Goal: Find specific page/section: Find specific page/section

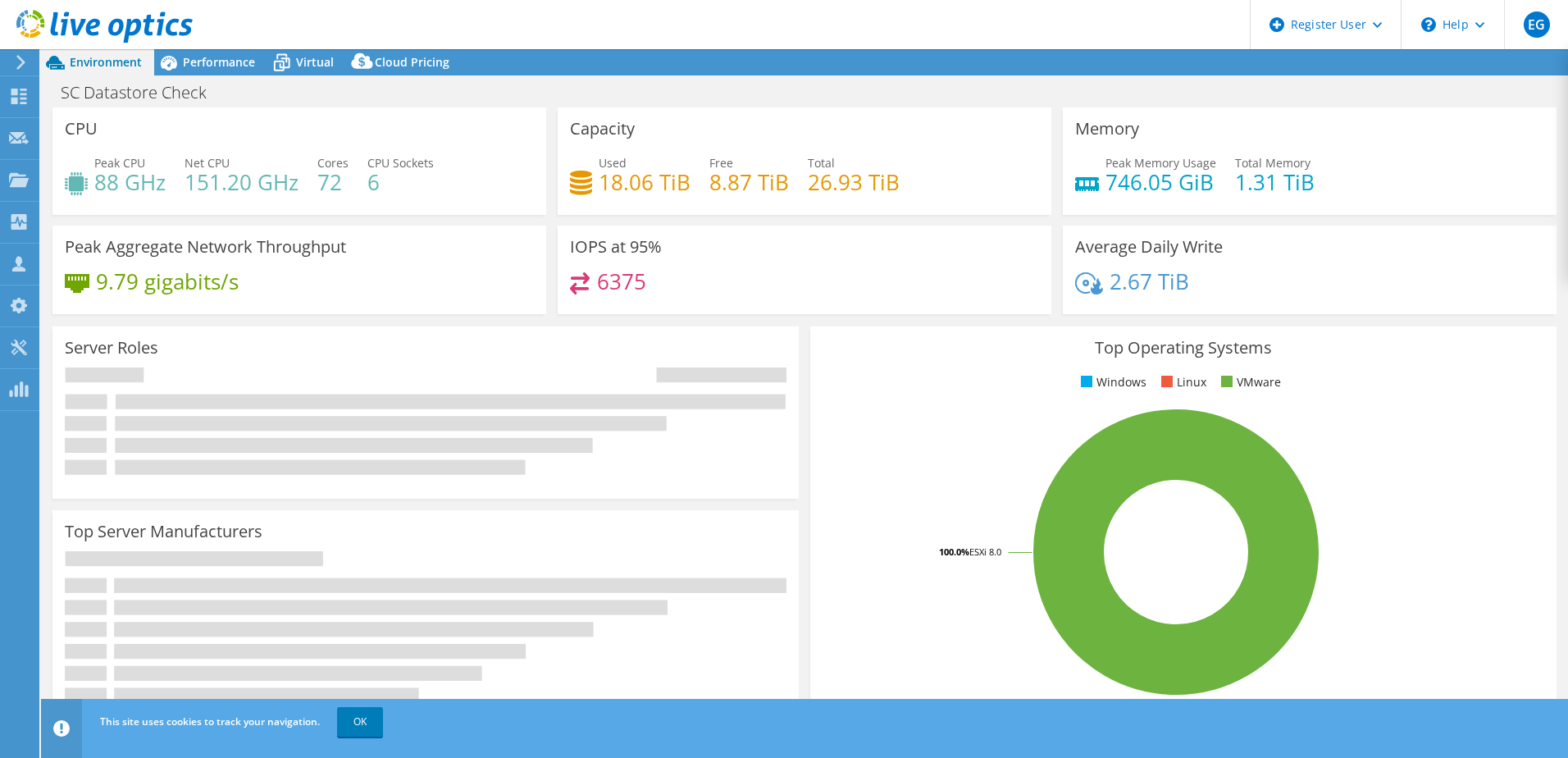
select select "[GEOGRAPHIC_DATA]"
select select "USD"
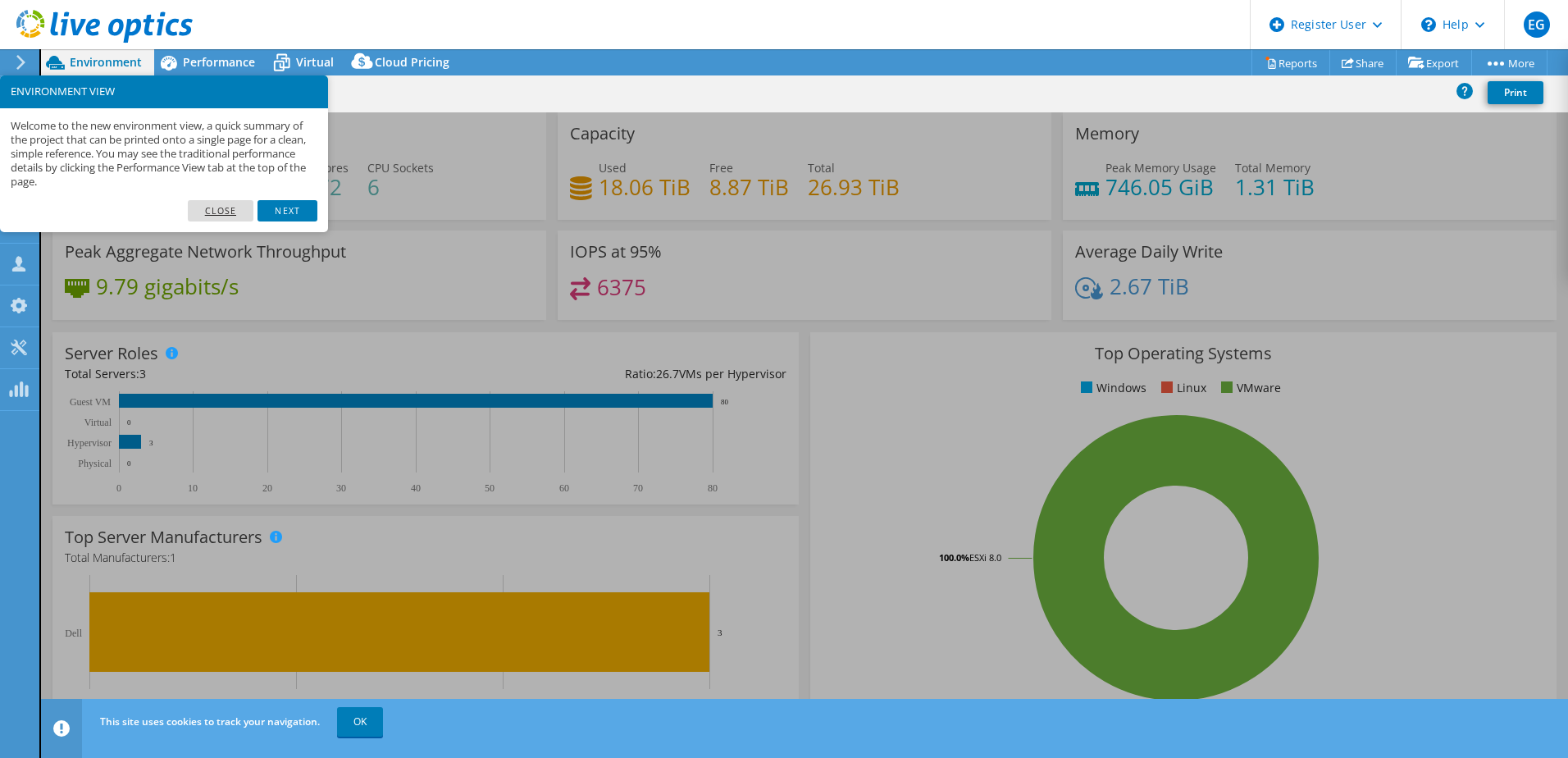
click at [235, 211] on link "Close" at bounding box center [220, 211] width 66 height 21
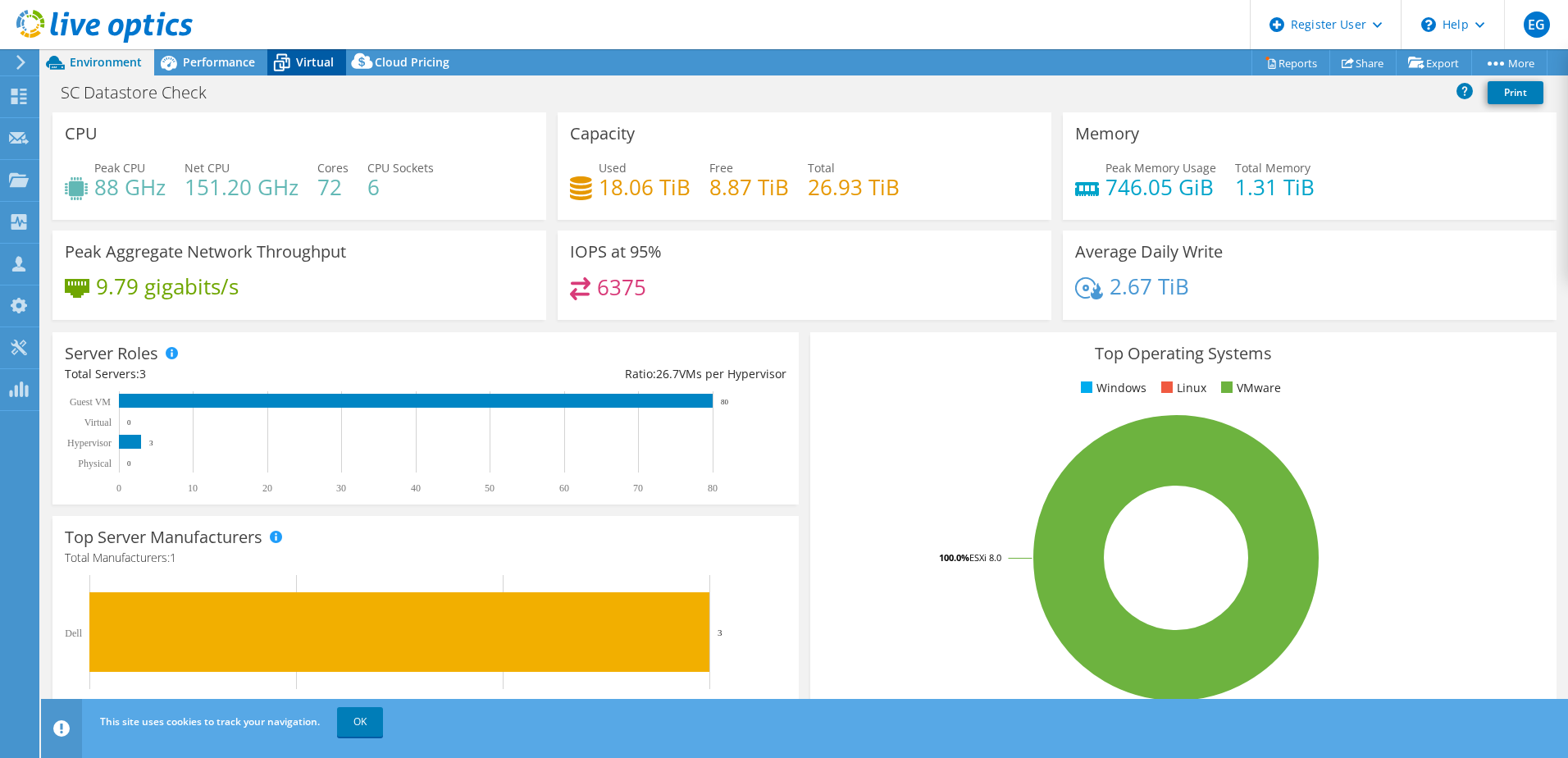
click at [294, 64] on icon at bounding box center [282, 63] width 29 height 29
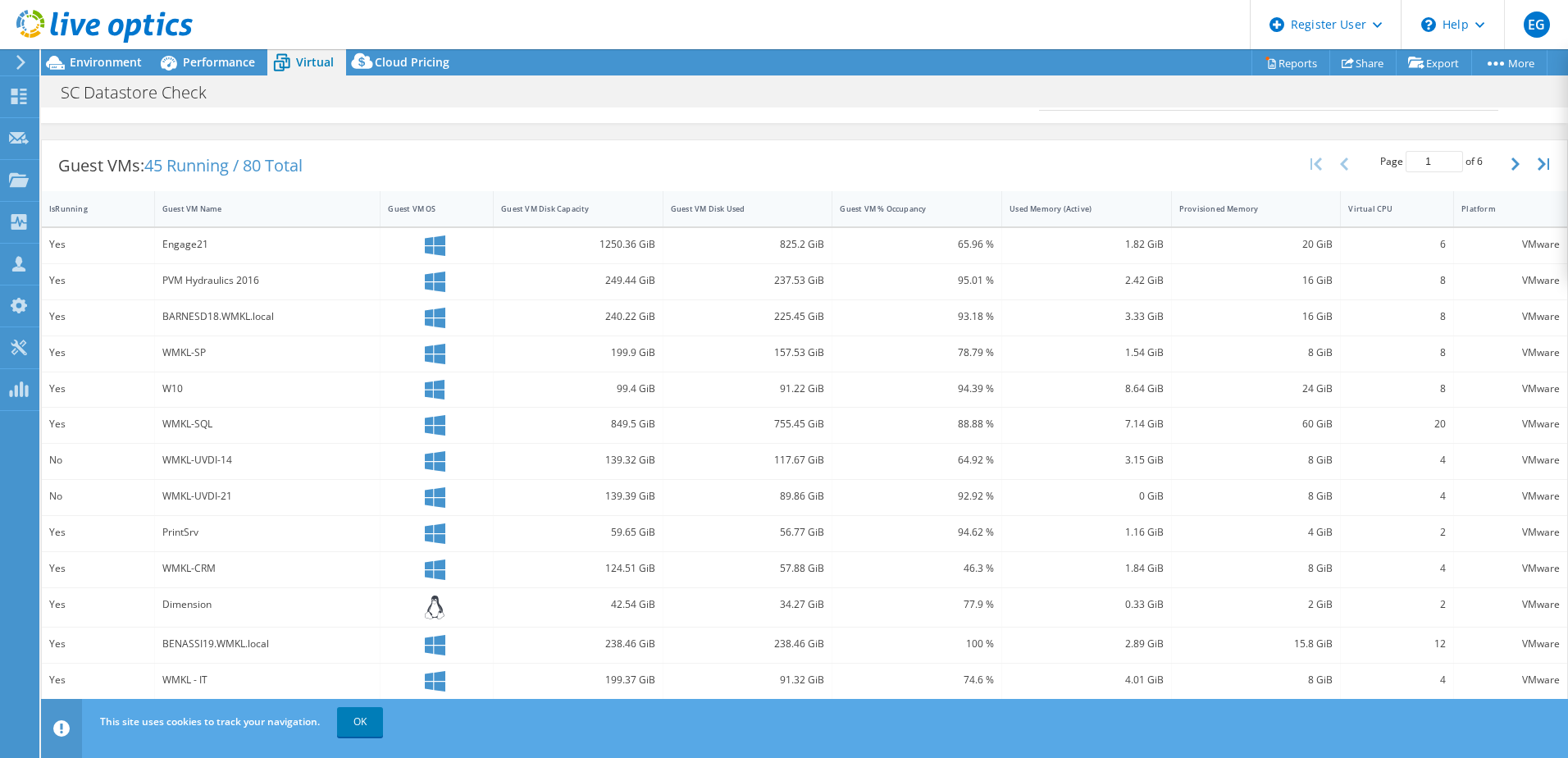
scroll to position [262, 0]
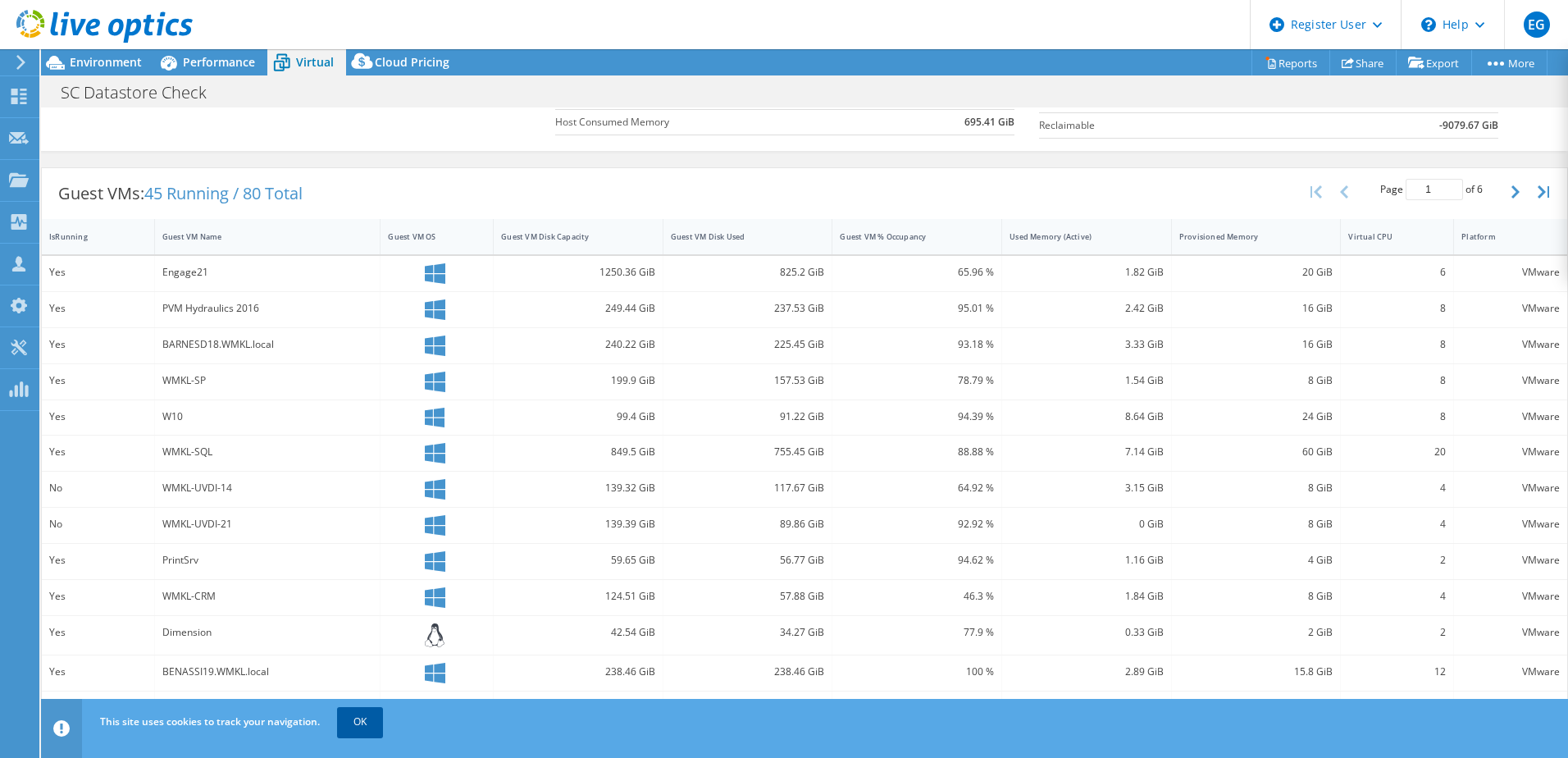
click at [357, 723] on link "OK" at bounding box center [359, 722] width 46 height 30
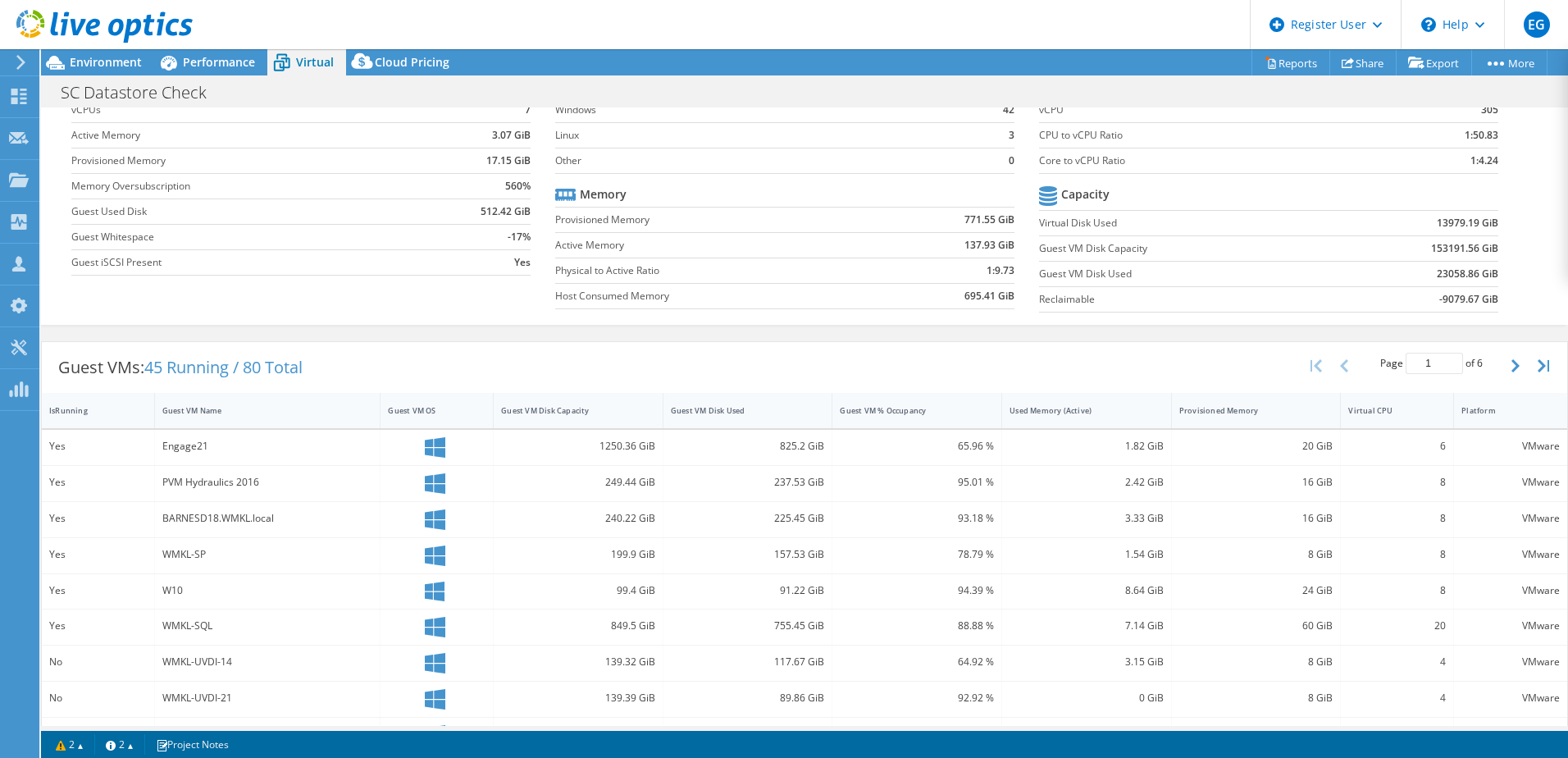
scroll to position [0, 0]
